Goal: Transaction & Acquisition: Purchase product/service

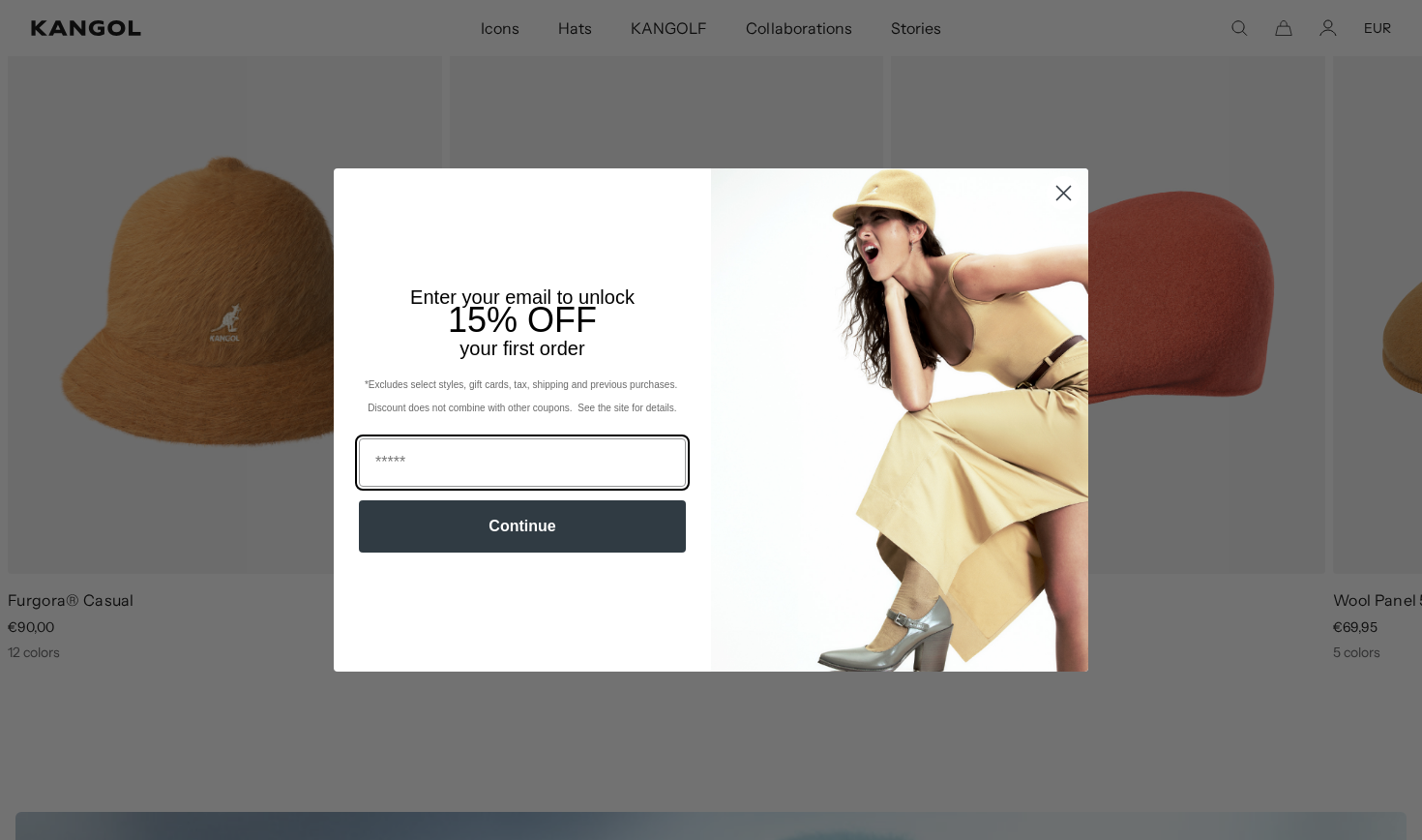
scroll to position [0, 399]
click at [1062, 194] on icon "Close dialog" at bounding box center [1064, 193] width 14 height 14
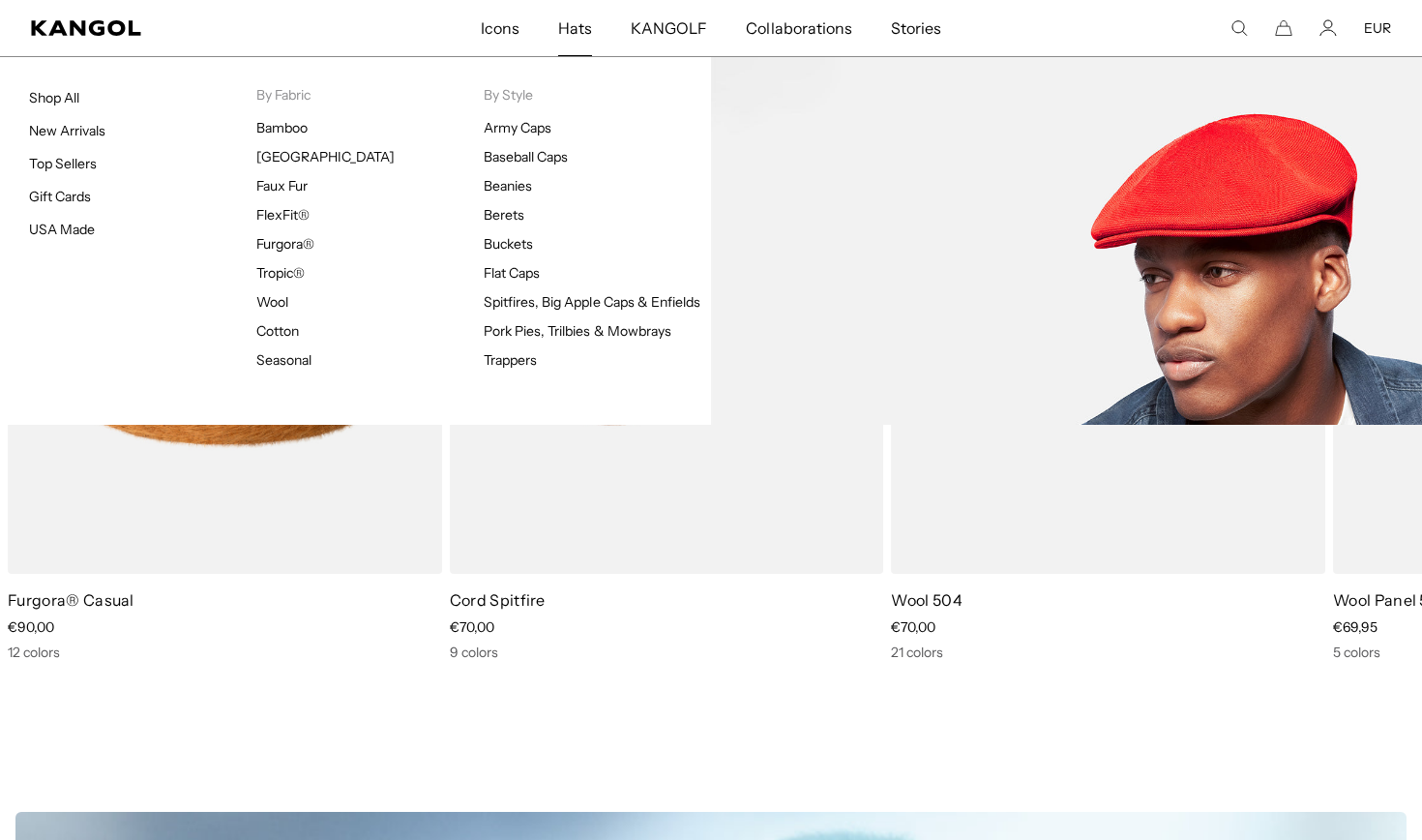
scroll to position [0, 0]
click at [280, 124] on link "Bamboo" at bounding box center [282, 127] width 51 height 17
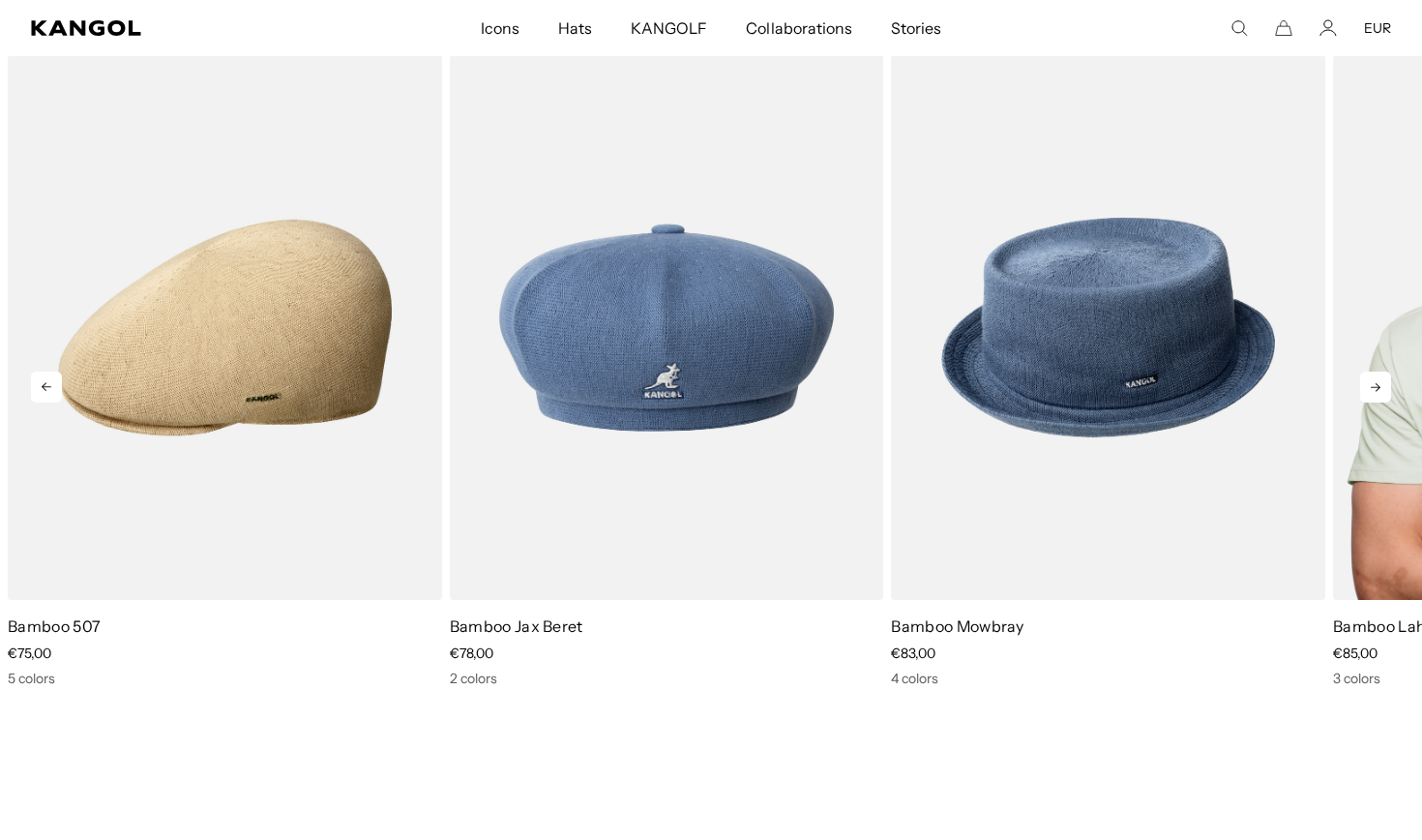
scroll to position [1987, 0]
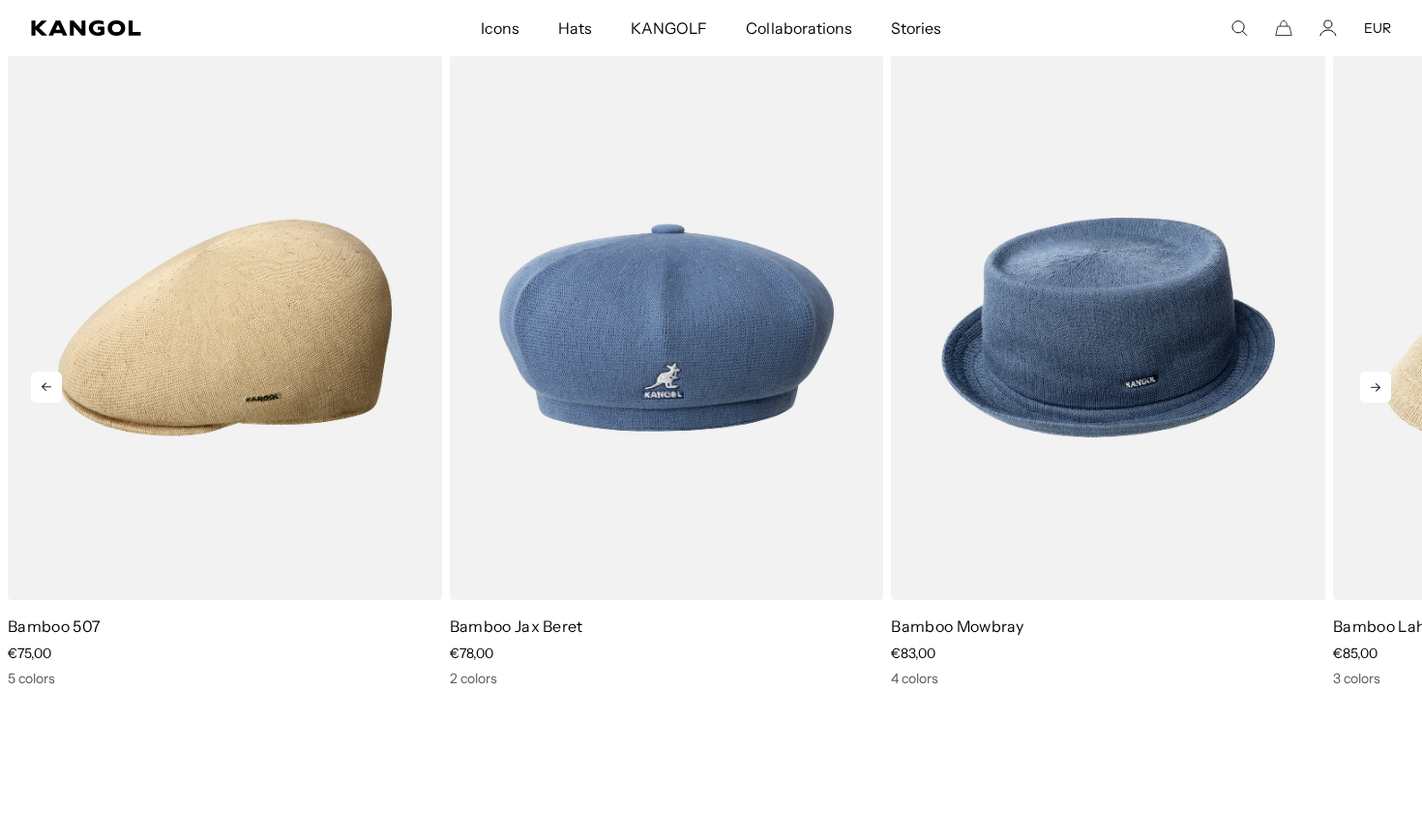
click at [1373, 382] on icon at bounding box center [1375, 387] width 31 height 31
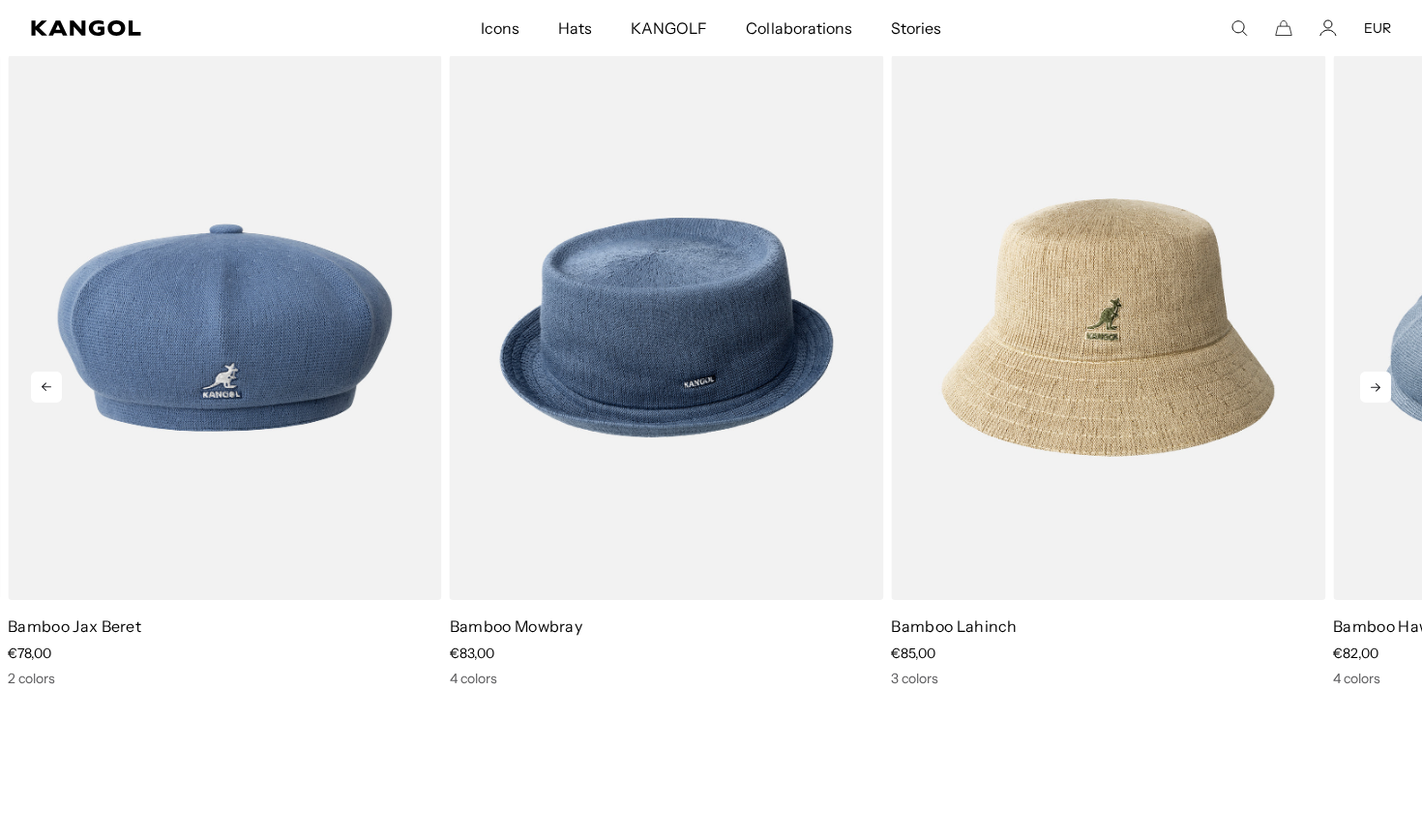
click at [1373, 382] on icon at bounding box center [1375, 387] width 31 height 31
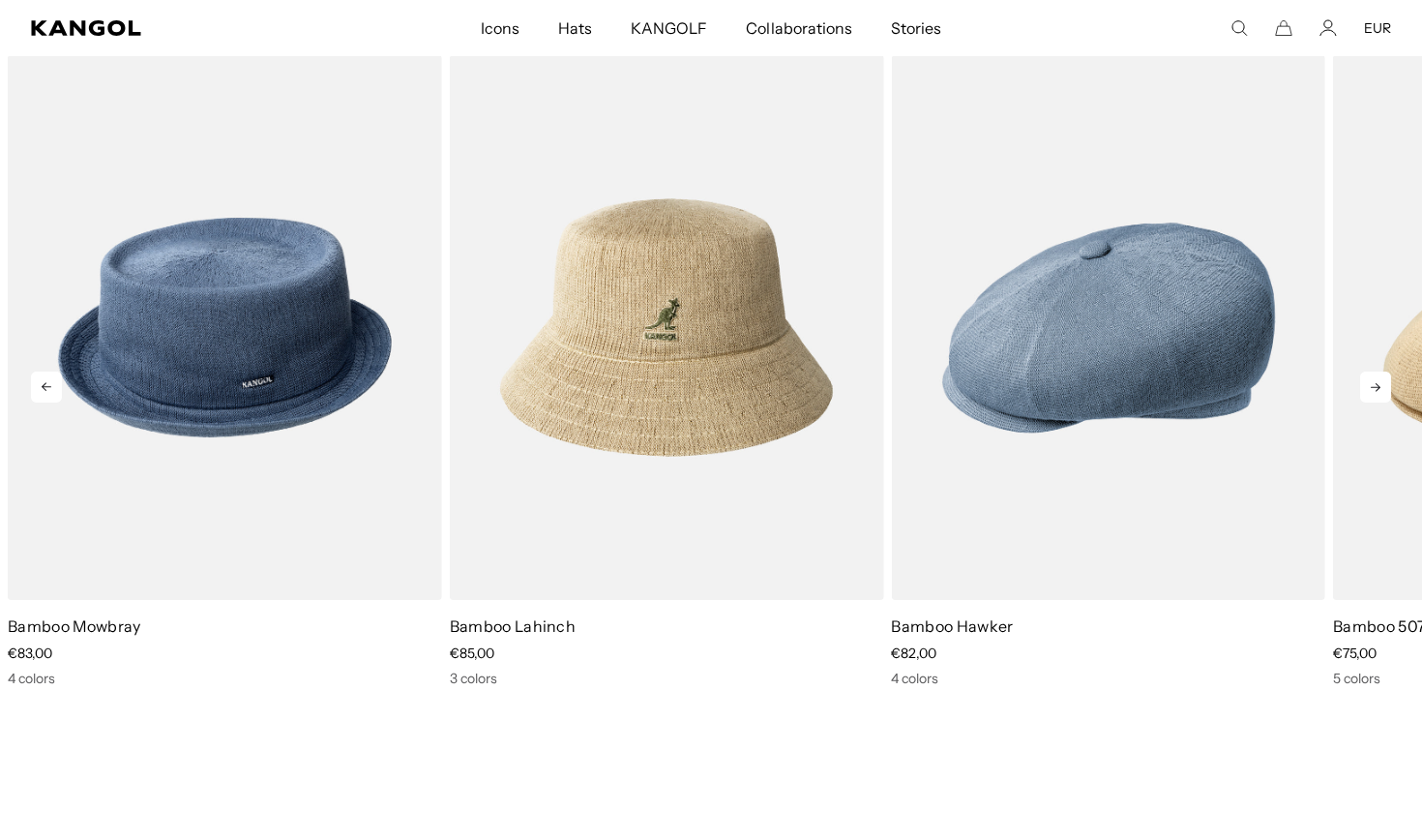
click at [1373, 382] on icon at bounding box center [1375, 387] width 31 height 31
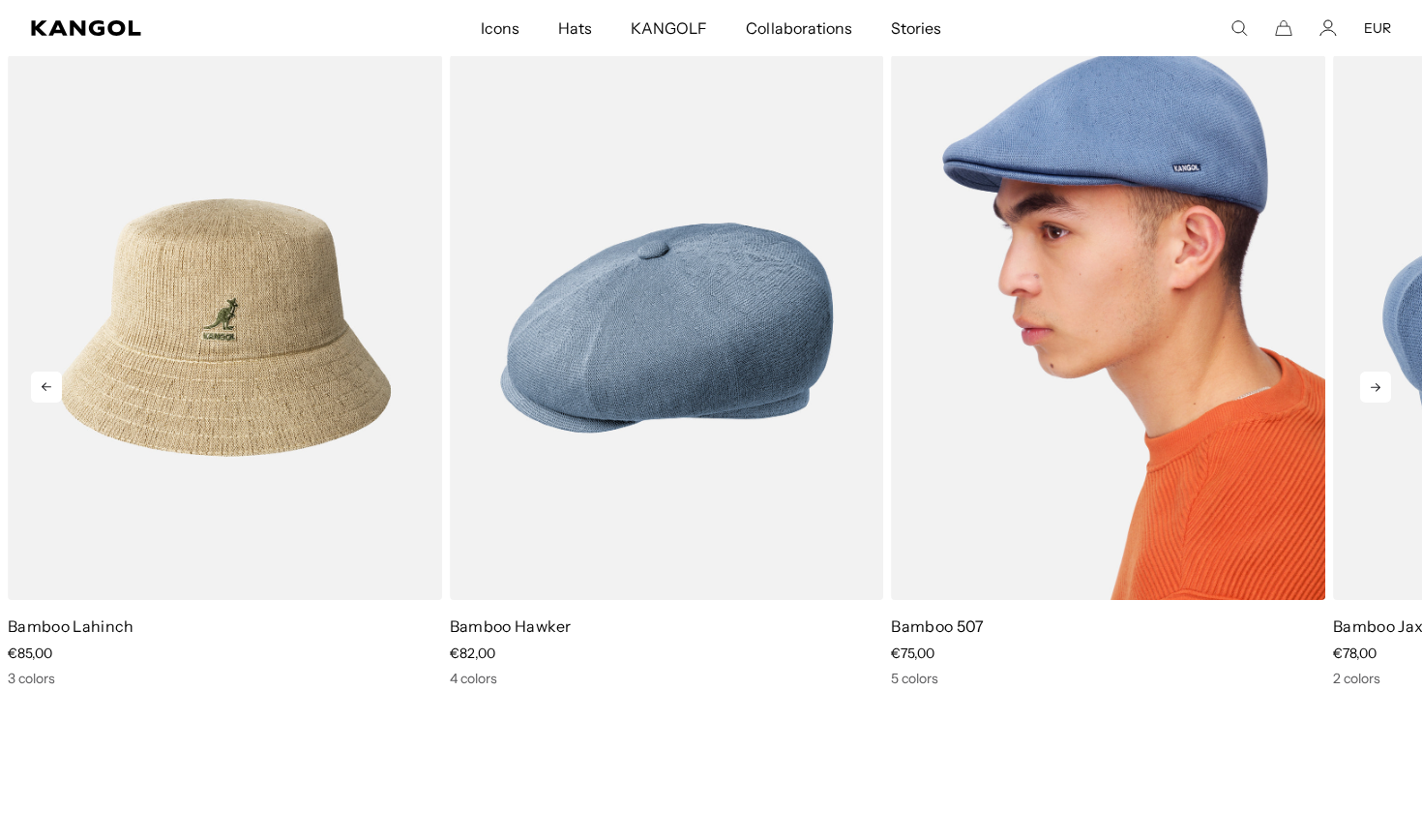
scroll to position [0, 399]
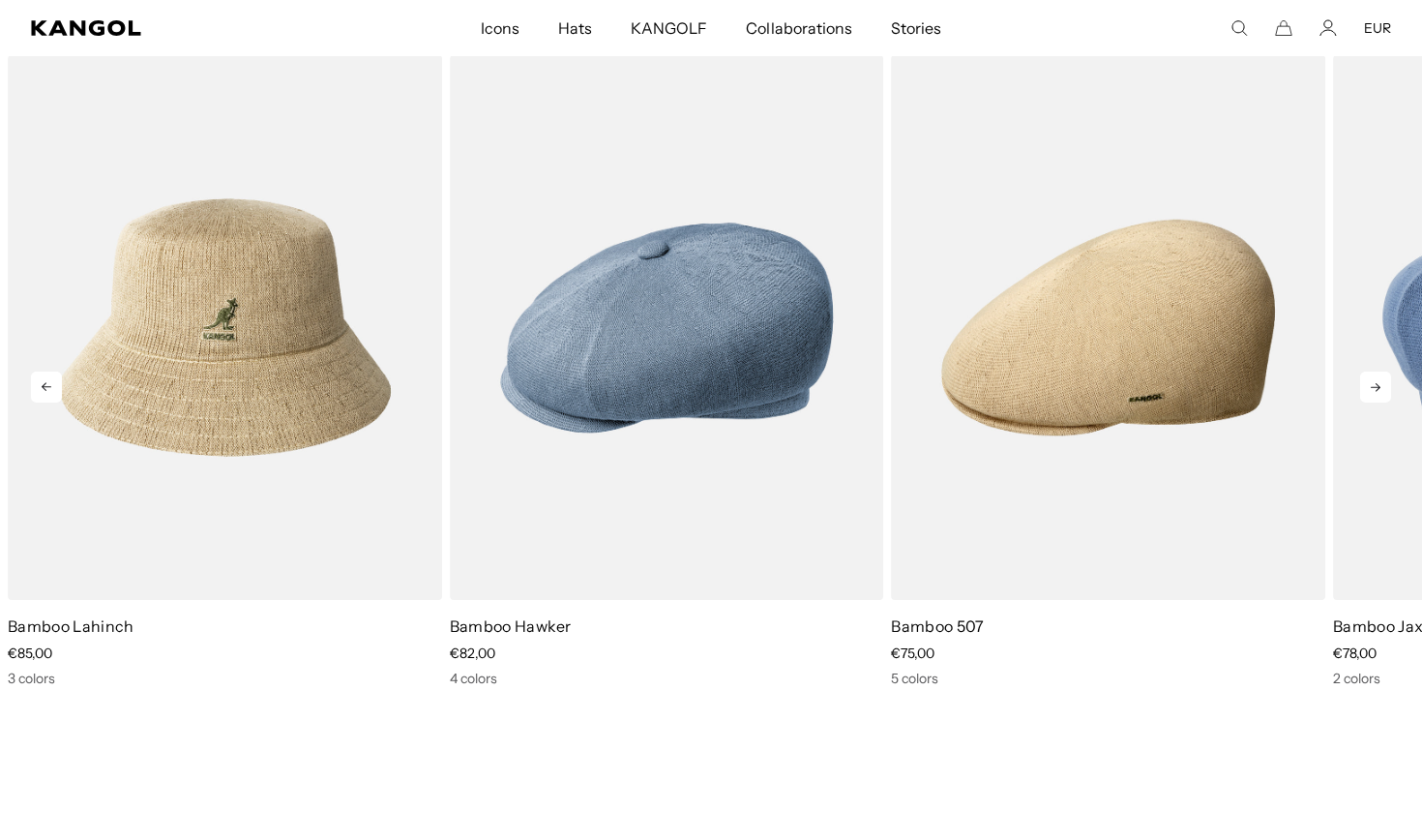
click at [1374, 388] on icon at bounding box center [1375, 387] width 31 height 31
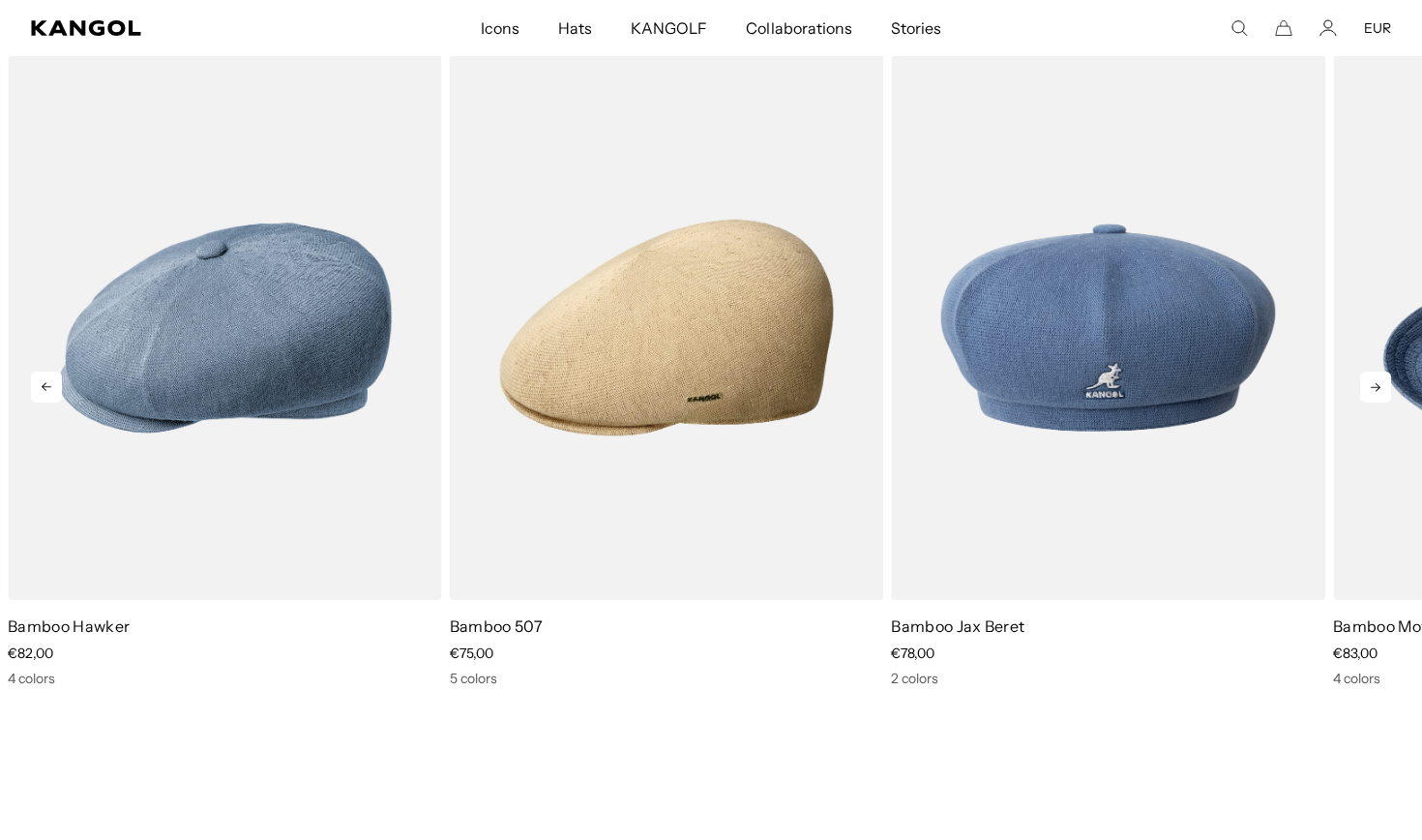
click at [1374, 388] on icon at bounding box center [1375, 387] width 31 height 31
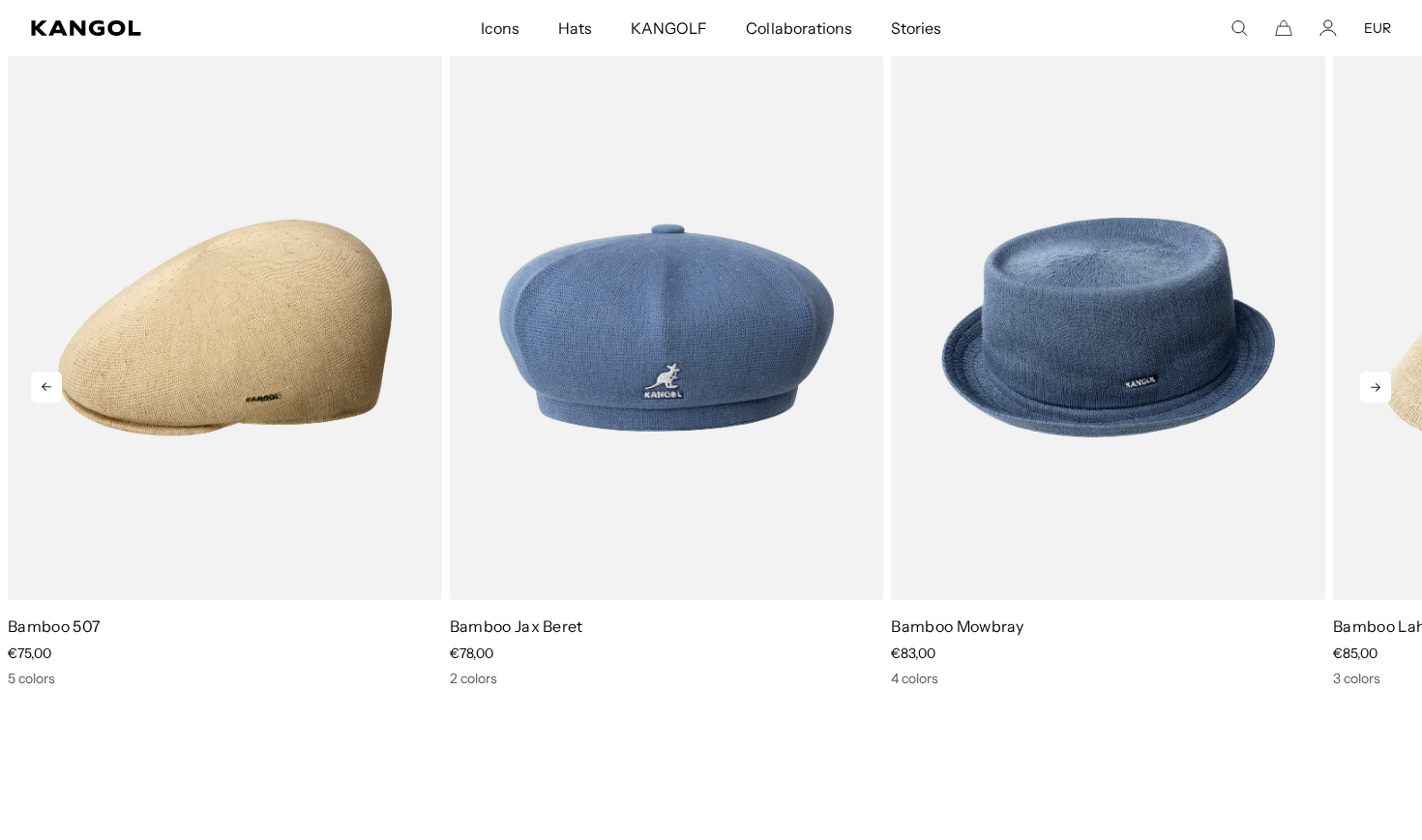
click at [1374, 388] on icon at bounding box center [1375, 387] width 31 height 31
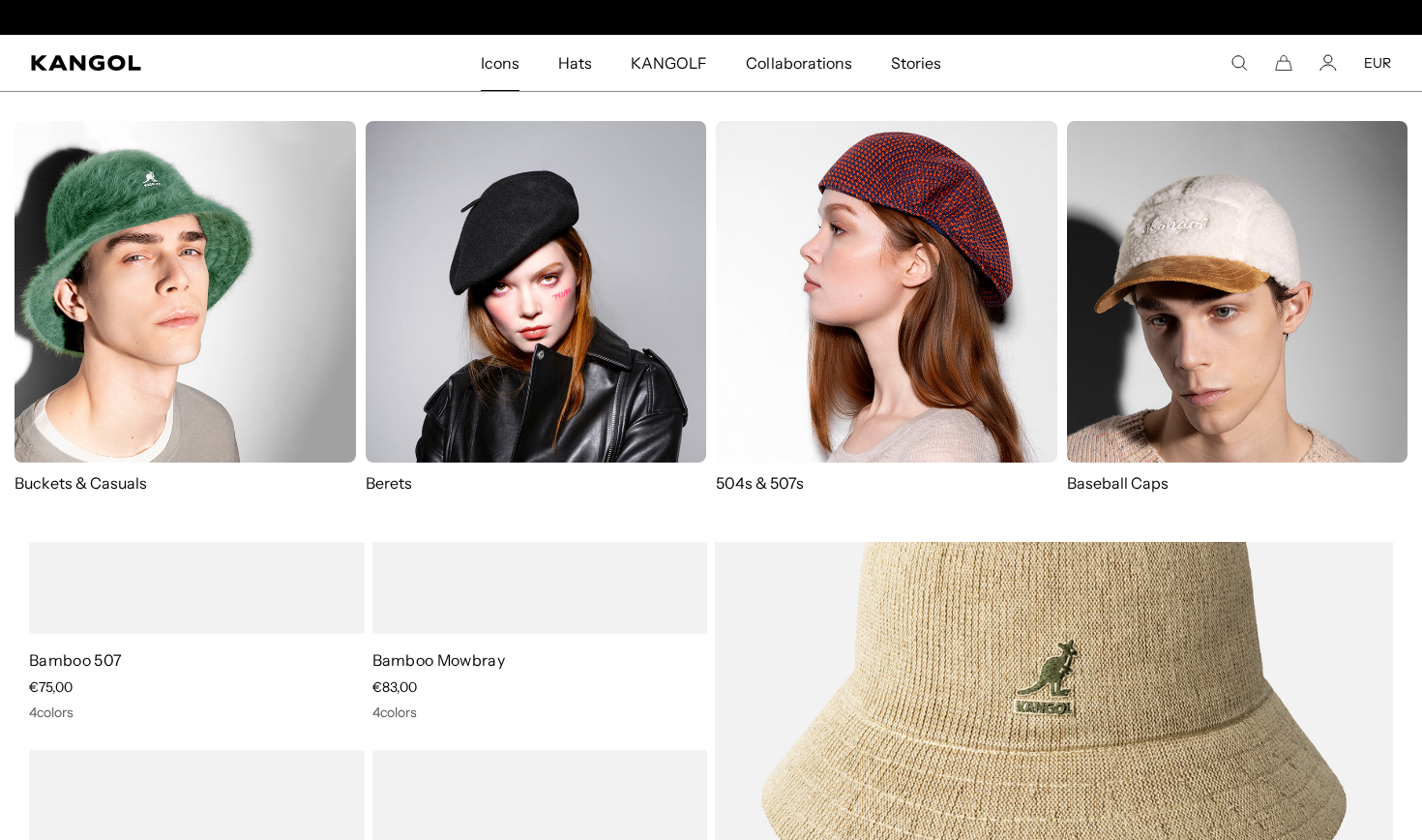
scroll to position [0, 0]
click at [849, 291] on img at bounding box center [887, 292] width 342 height 342
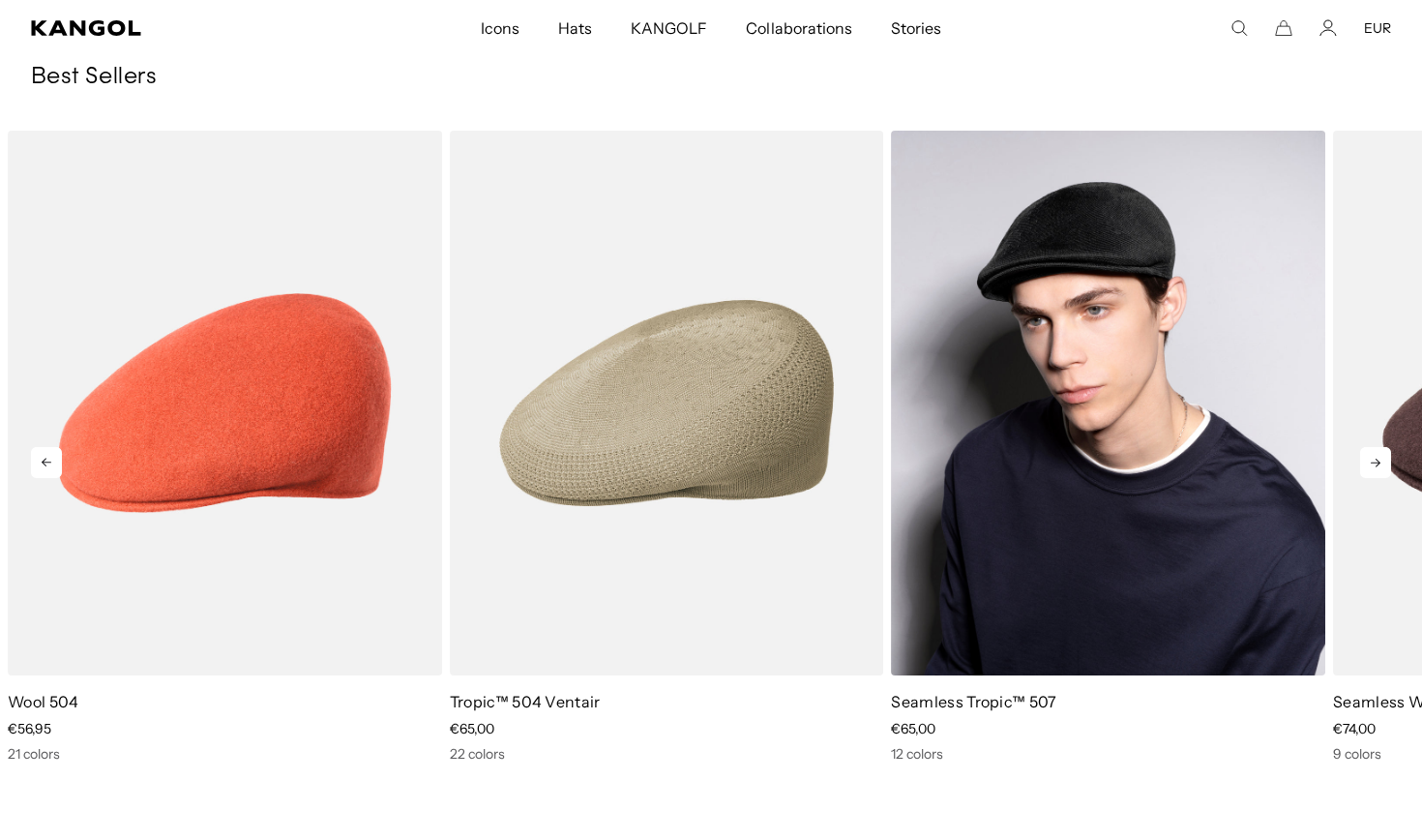
click at [1055, 447] on img "3 of 10" at bounding box center [1108, 403] width 435 height 544
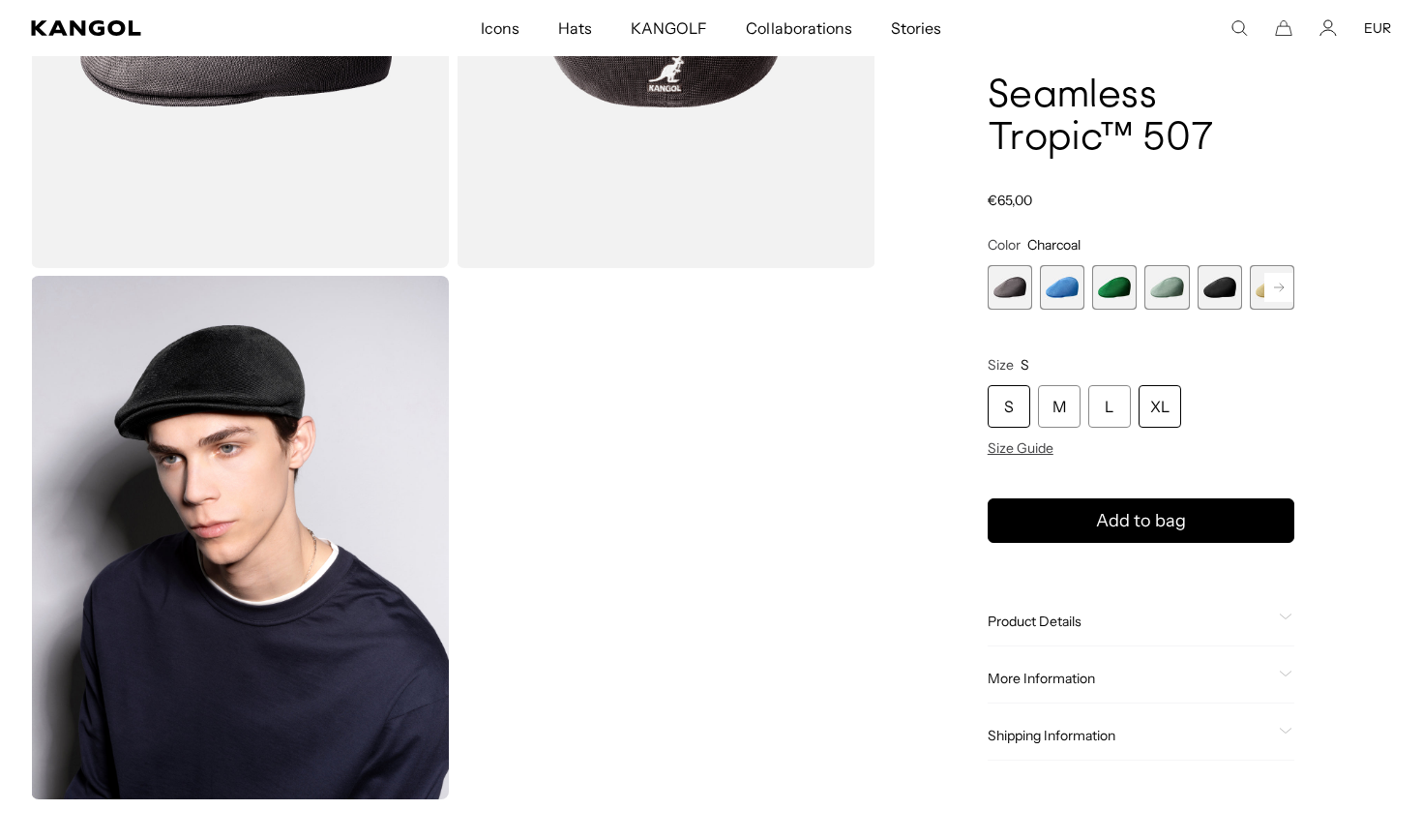
click at [1171, 394] on div "XL" at bounding box center [1160, 406] width 43 height 43
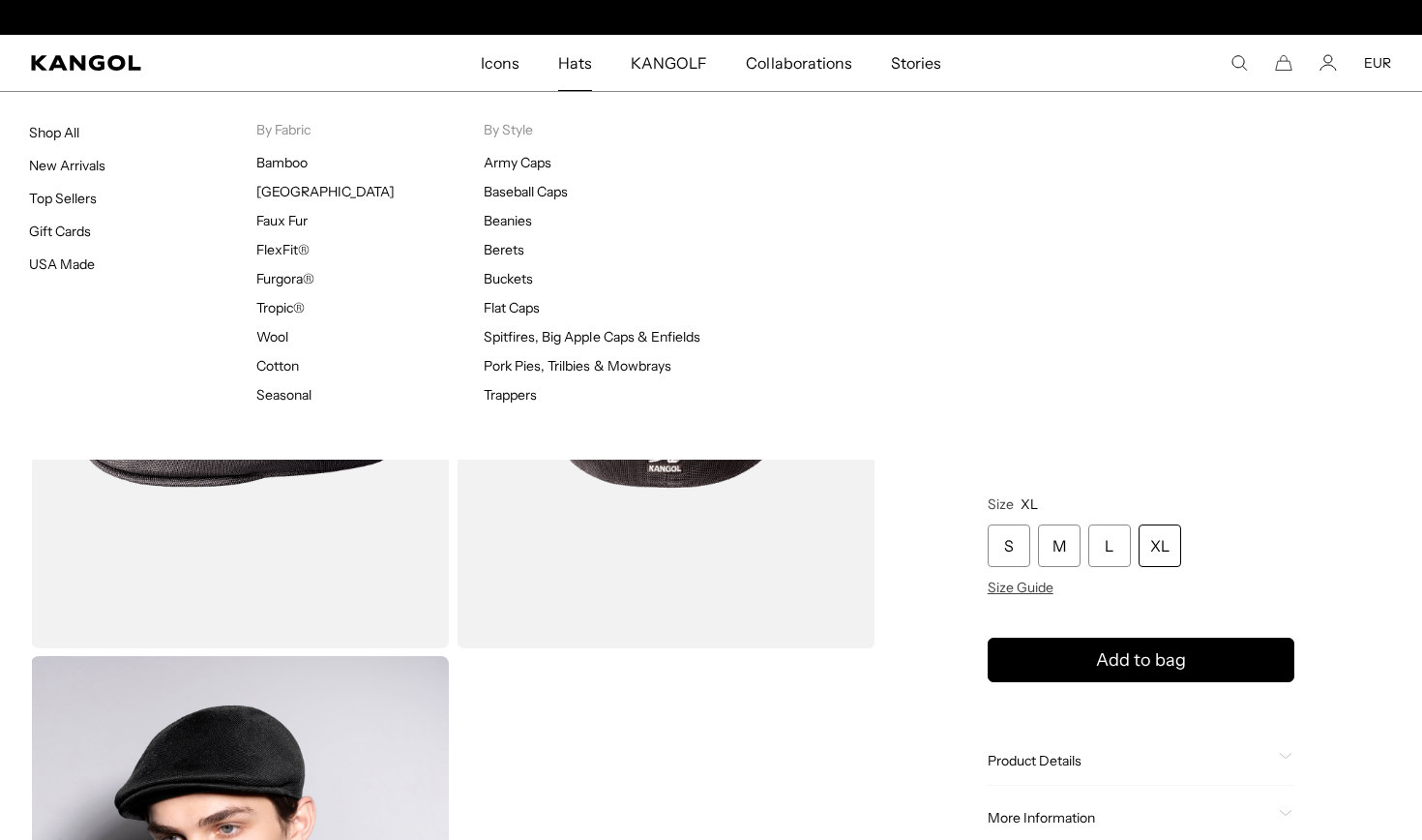
scroll to position [0, 399]
click at [570, 64] on span "Hats" at bounding box center [576, 63] width 34 height 56
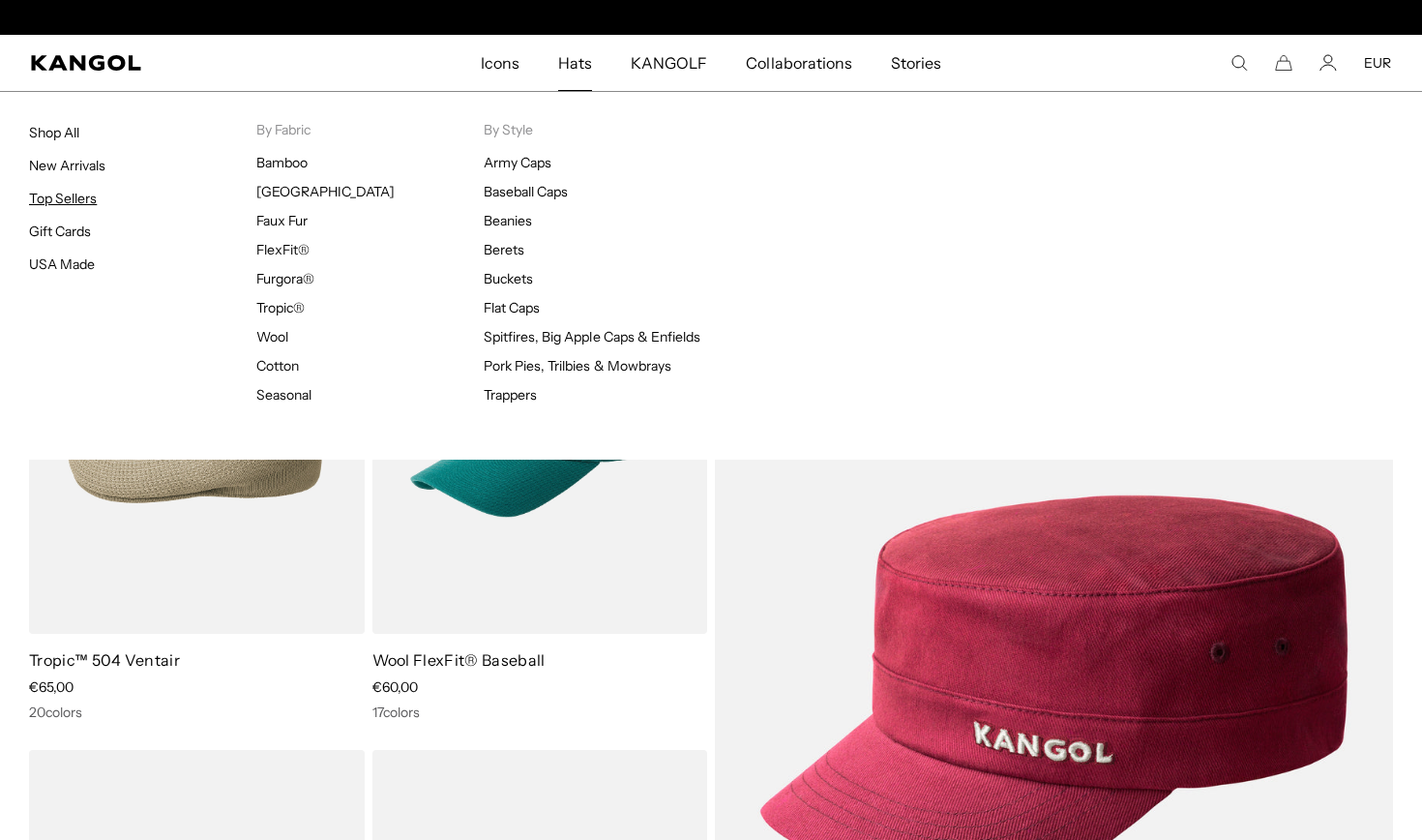
scroll to position [0, 399]
click at [83, 197] on link "Top Sellers" at bounding box center [63, 198] width 68 height 17
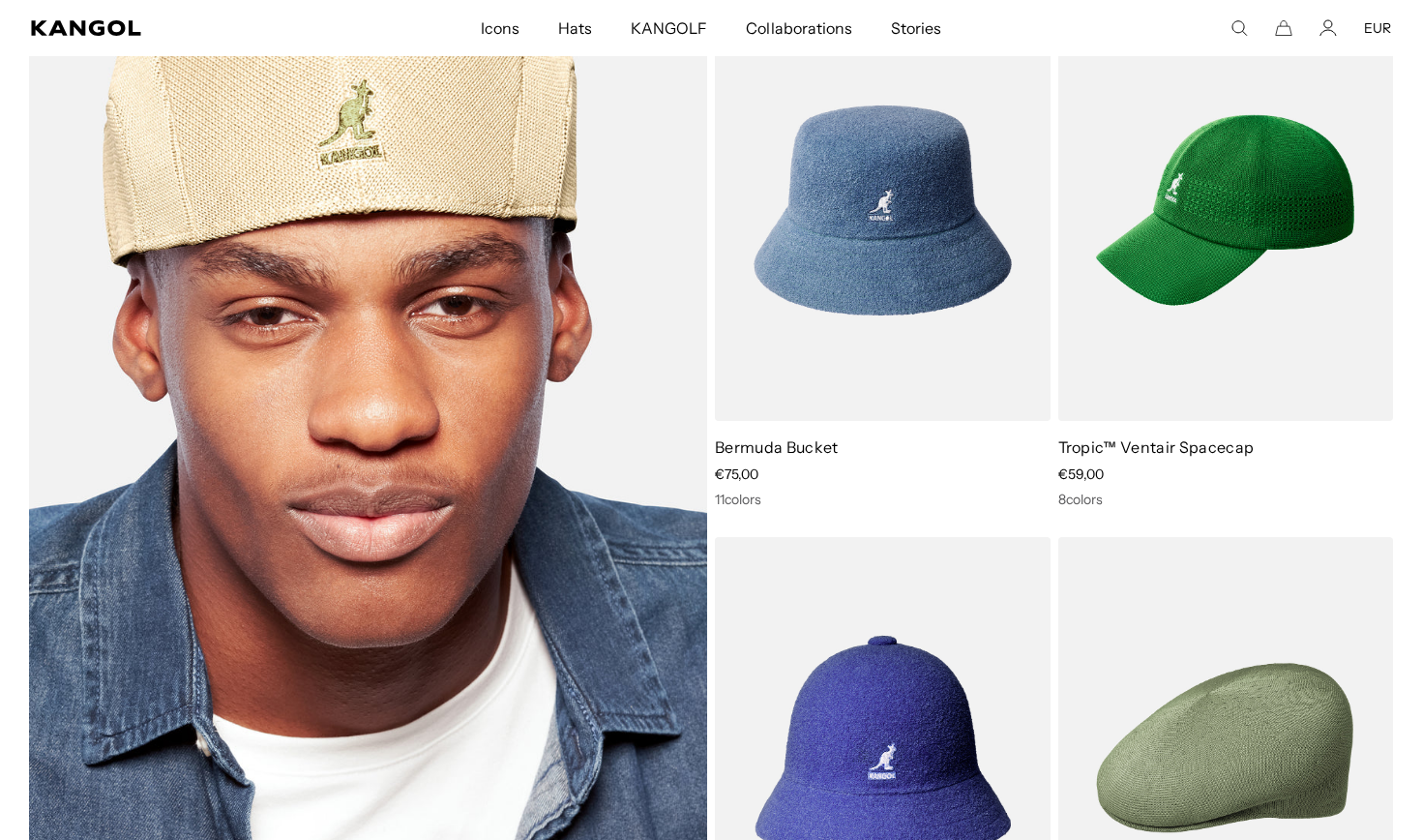
scroll to position [1370, 0]
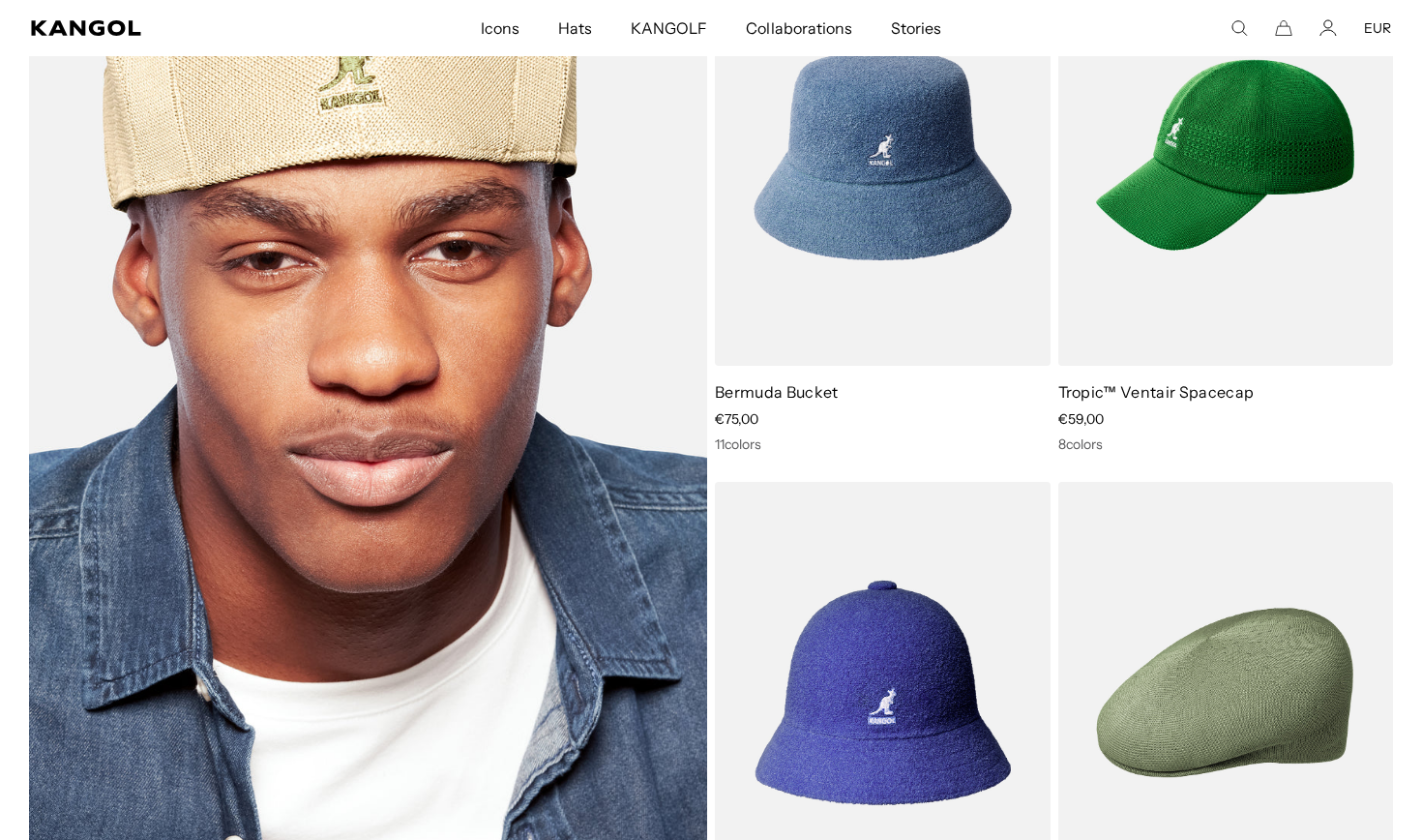
click at [373, 342] on img at bounding box center [368, 423] width 679 height 958
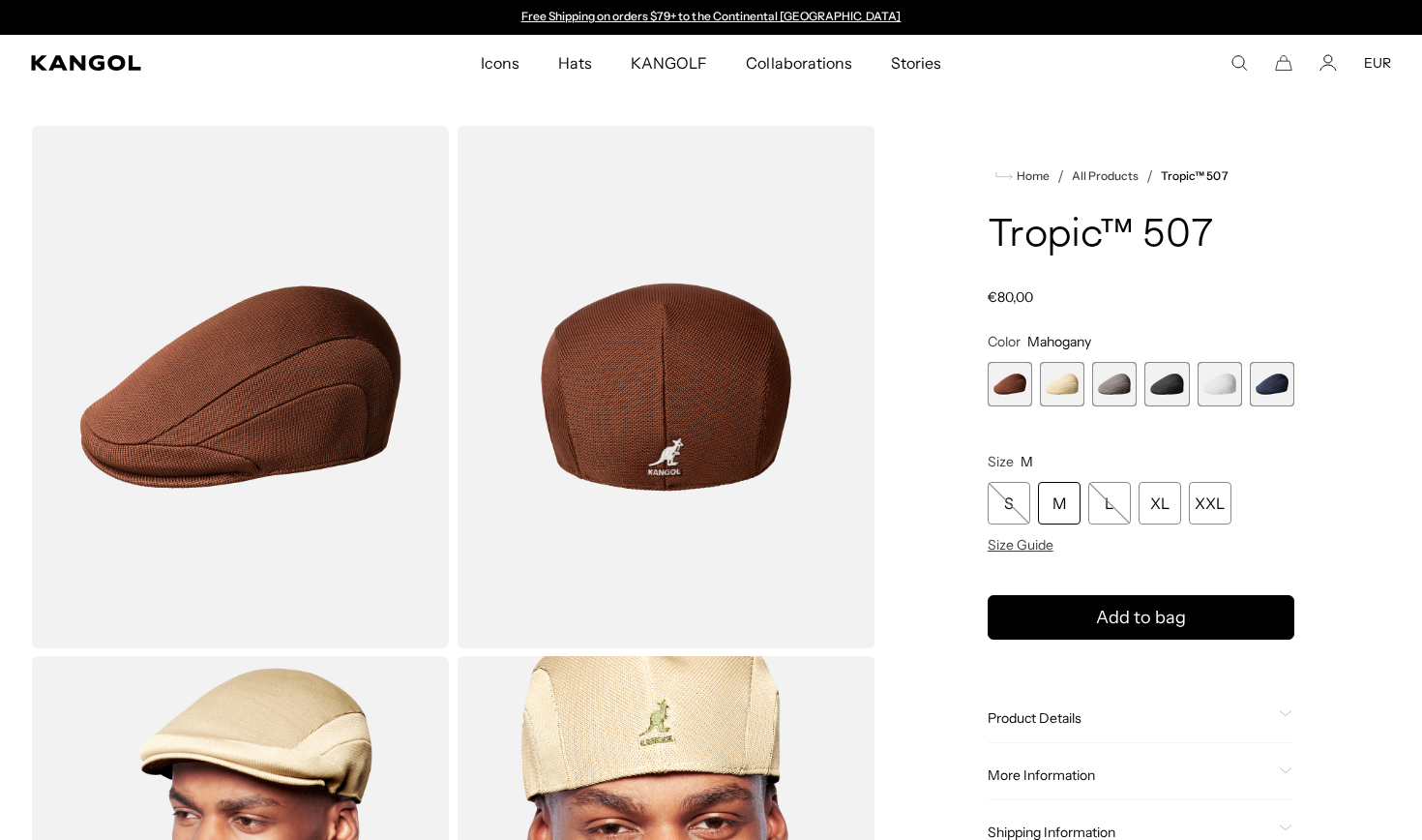
click at [1109, 382] on span "3 of 6" at bounding box center [1114, 384] width 45 height 45
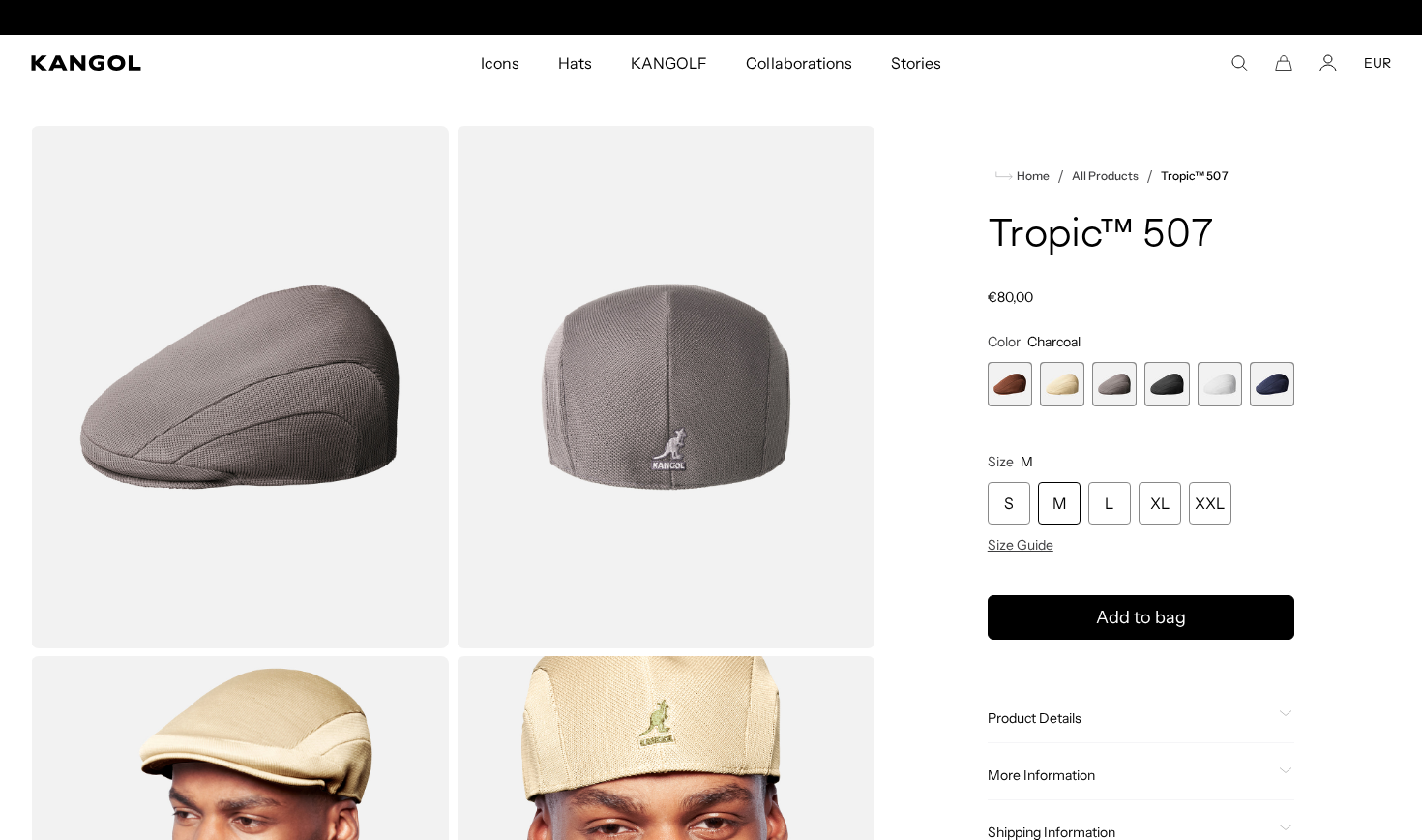
scroll to position [0, 399]
click at [1039, 380] on div "Mahogany Variant sold out or unavailable Beige Variant sold out or unavailable …" at bounding box center [1141, 384] width 307 height 45
click at [1065, 380] on span "2 of 6" at bounding box center [1062, 384] width 45 height 45
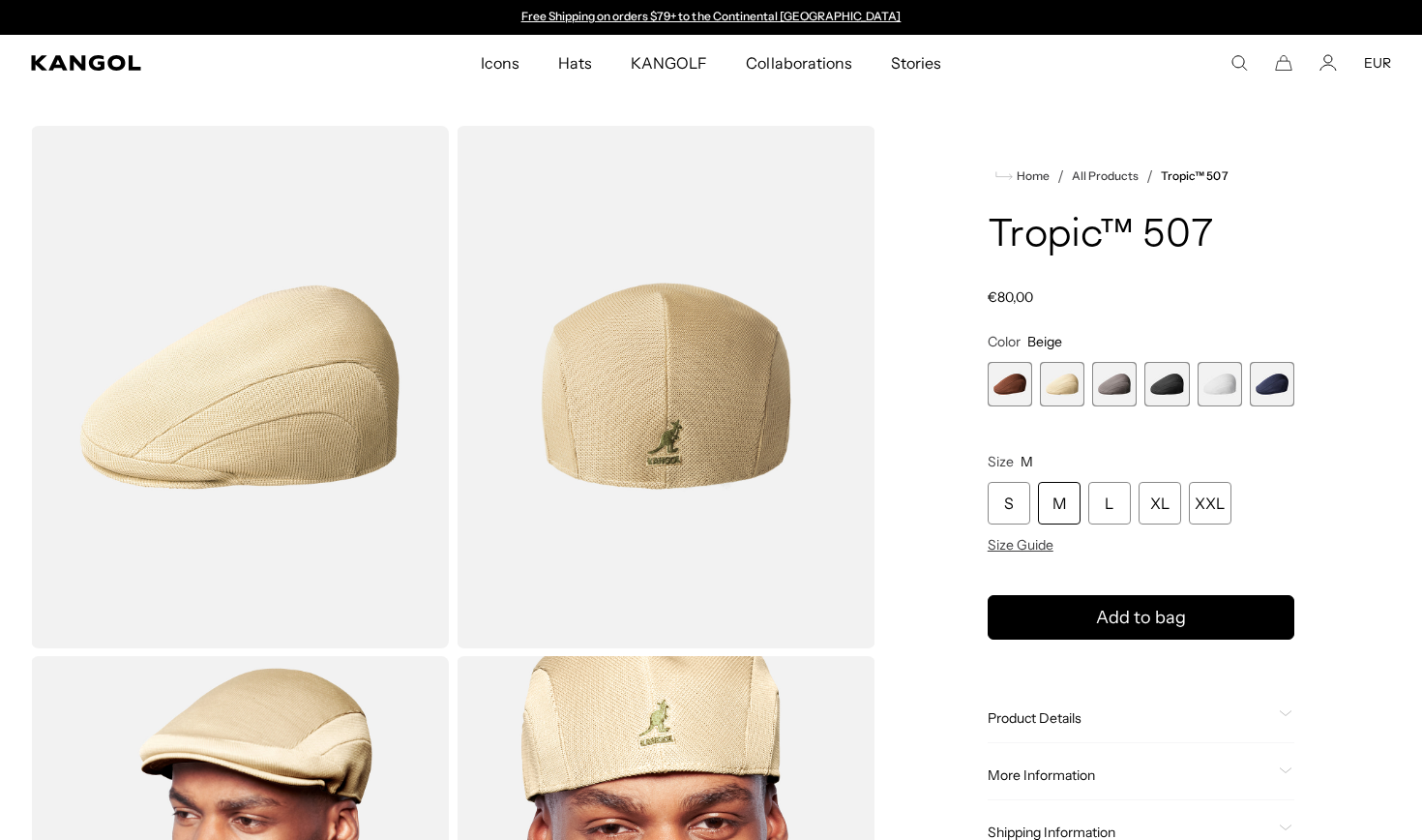
click at [1156, 367] on span "4 of 6" at bounding box center [1167, 384] width 45 height 45
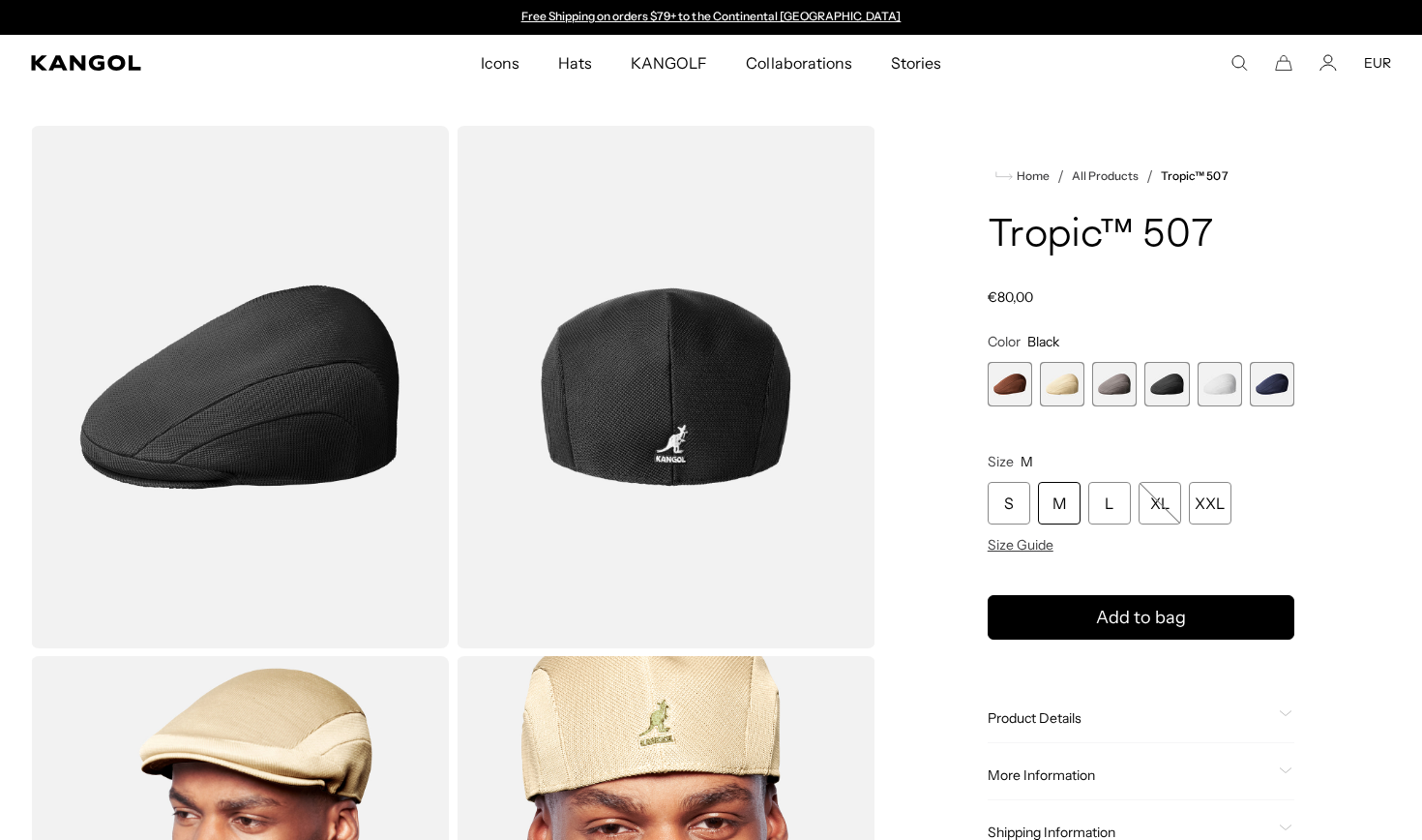
click at [1235, 391] on span "5 of 6" at bounding box center [1220, 384] width 45 height 45
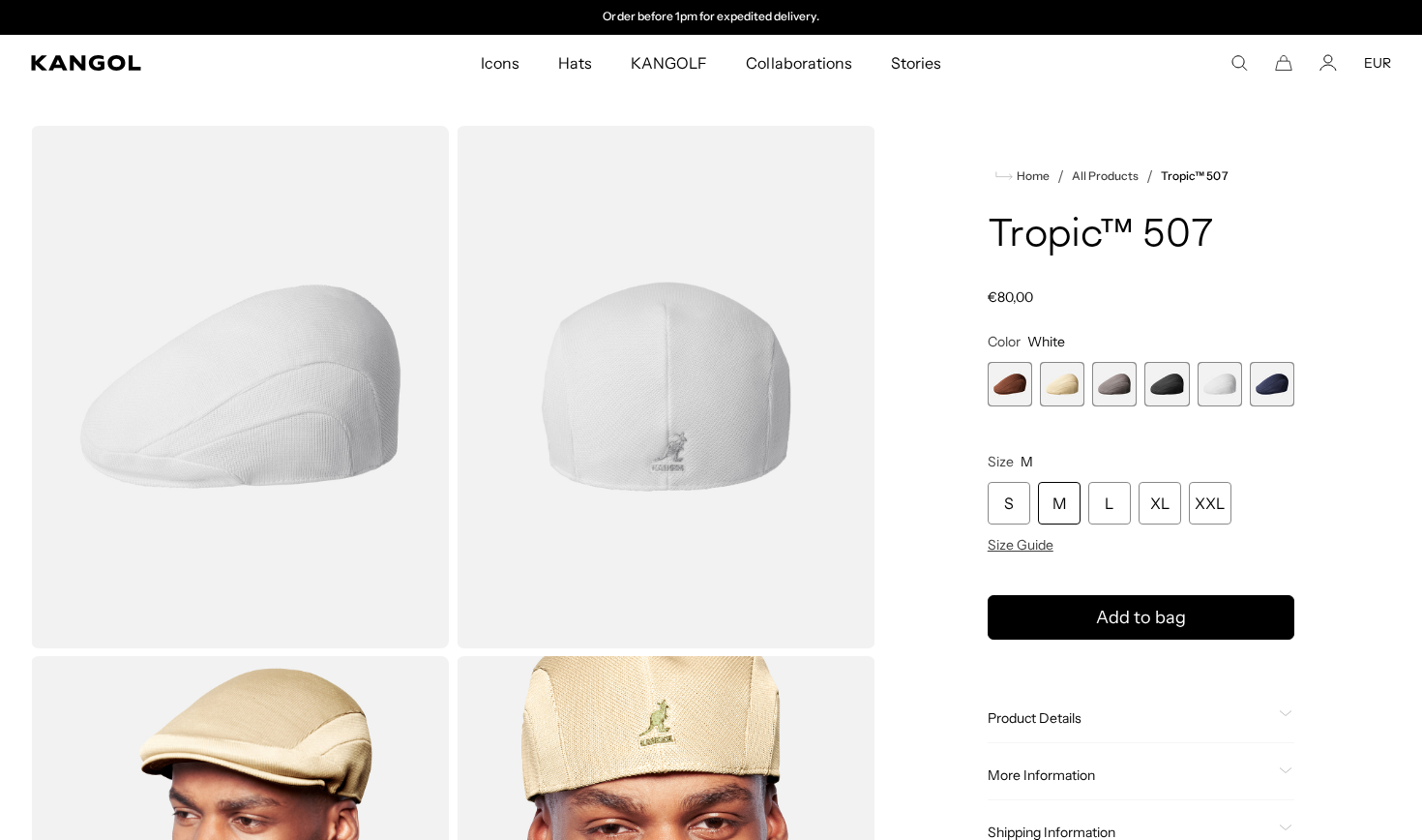
click at [1274, 389] on span "6 of 6" at bounding box center [1272, 384] width 45 height 45
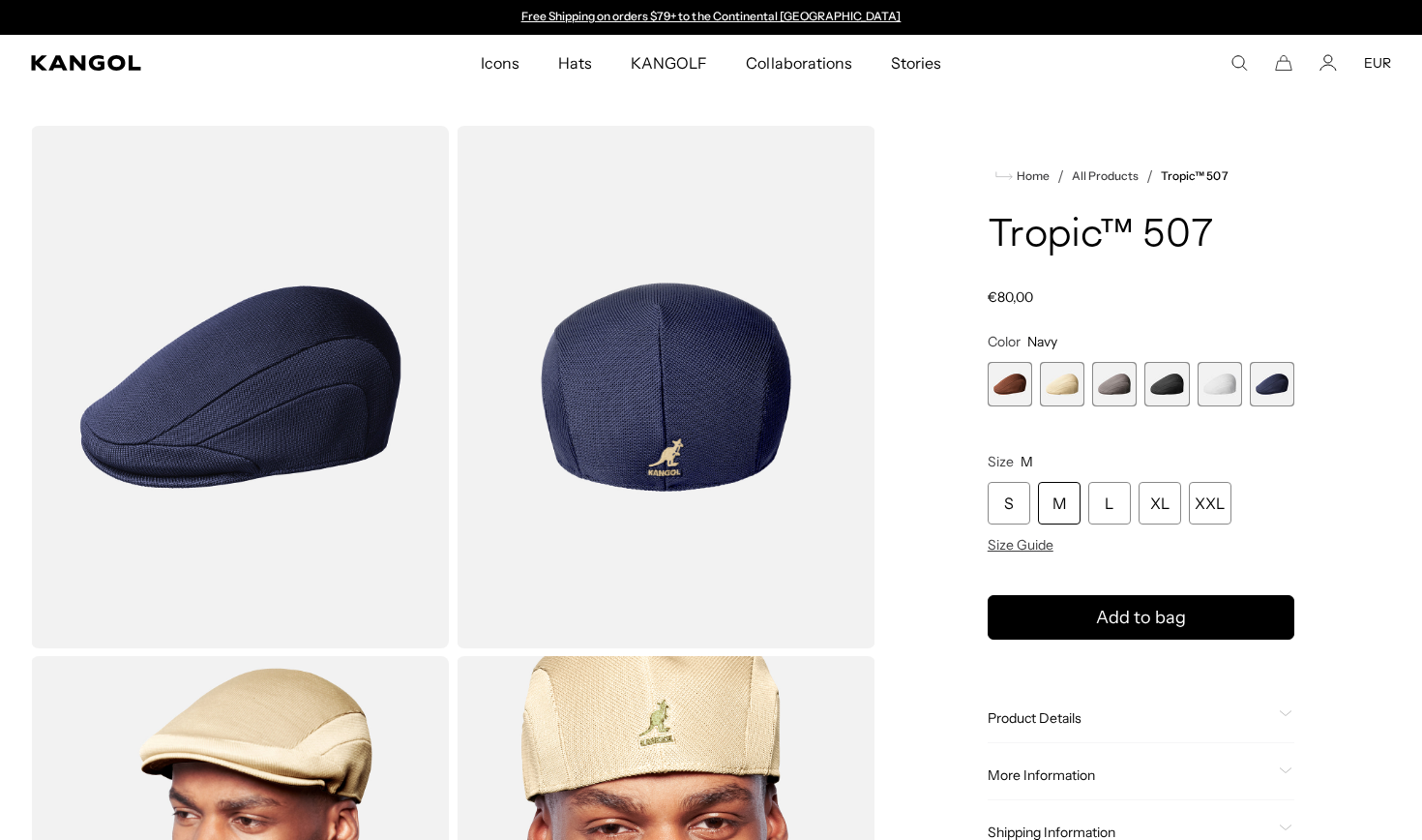
click at [1125, 391] on span "3 of 6" at bounding box center [1114, 384] width 45 height 45
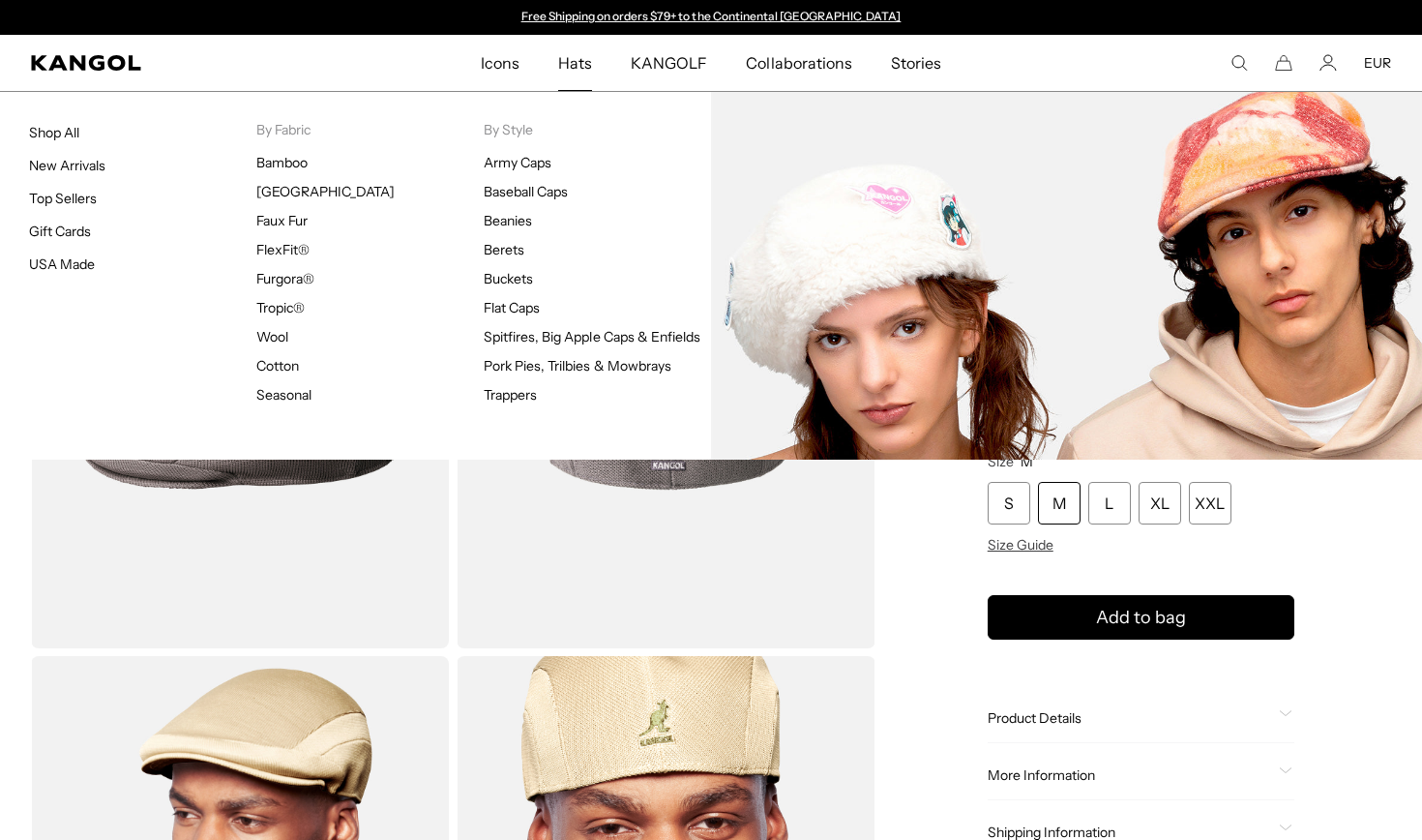
click at [284, 384] on ul "Bamboo Bermuda Faux Fur FlexFit® Furgora® Tropic® Wool Cotton Seasonal" at bounding box center [371, 279] width 228 height 250
click at [277, 390] on link "Seasonal" at bounding box center [284, 394] width 55 height 17
